Goal: Navigation & Orientation: Find specific page/section

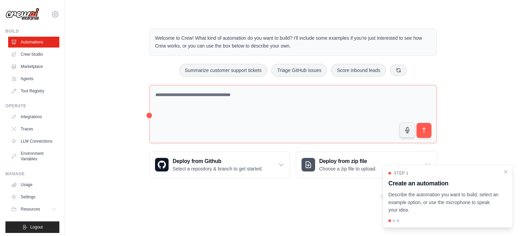
click at [404, 214] on p "Describe the automation you want to build, select an example option, or use the…" at bounding box center [443, 202] width 111 height 23
click at [396, 220] on div at bounding box center [447, 220] width 119 height 3
click at [397, 70] on icon at bounding box center [399, 70] width 4 height 4
click at [400, 70] on icon at bounding box center [402, 69] width 5 height 5
click at [400, 70] on button at bounding box center [406, 70] width 17 height 12
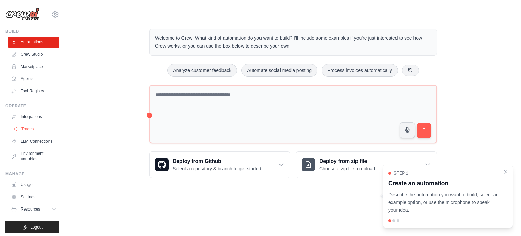
click at [30, 129] on link "Traces" at bounding box center [34, 128] width 51 height 11
